Goal: Go to known website: Access a specific website the user already knows

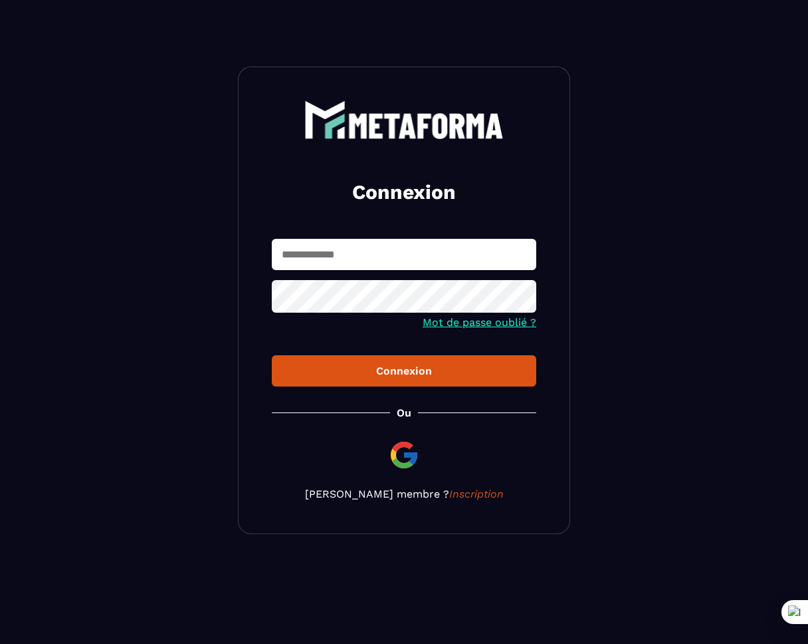
click at [389, 250] on input "text" at bounding box center [404, 254] width 265 height 31
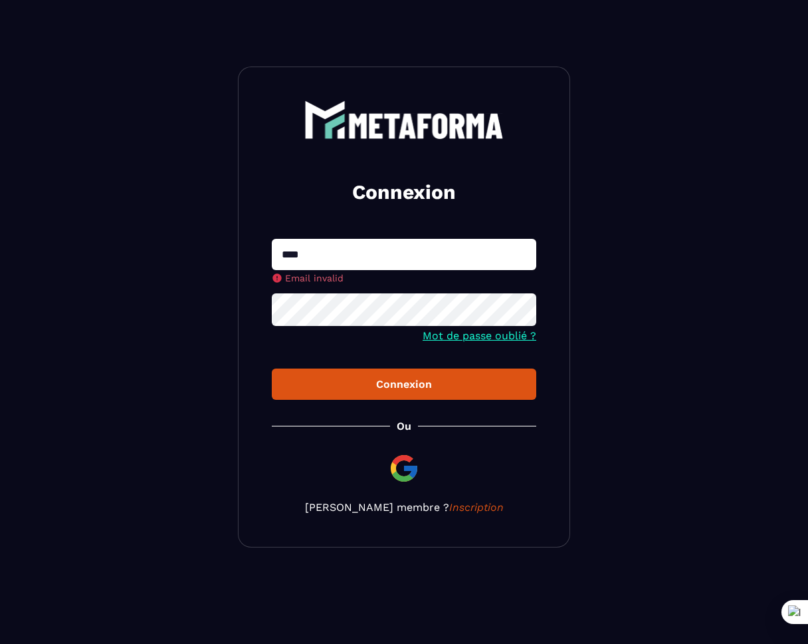
type input "**********"
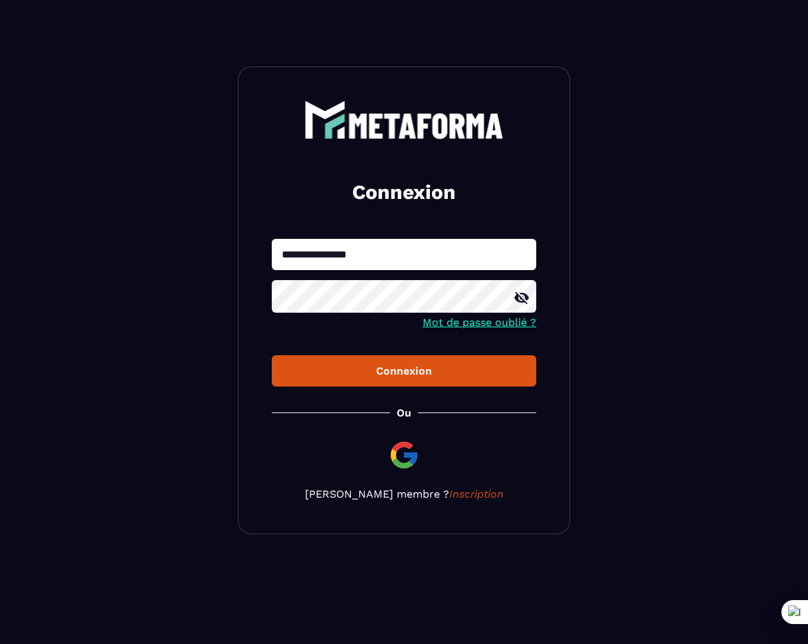
click at [272, 355] on button "Connexion" at bounding box center [404, 370] width 265 height 31
